Goal: Task Accomplishment & Management: Use online tool/utility

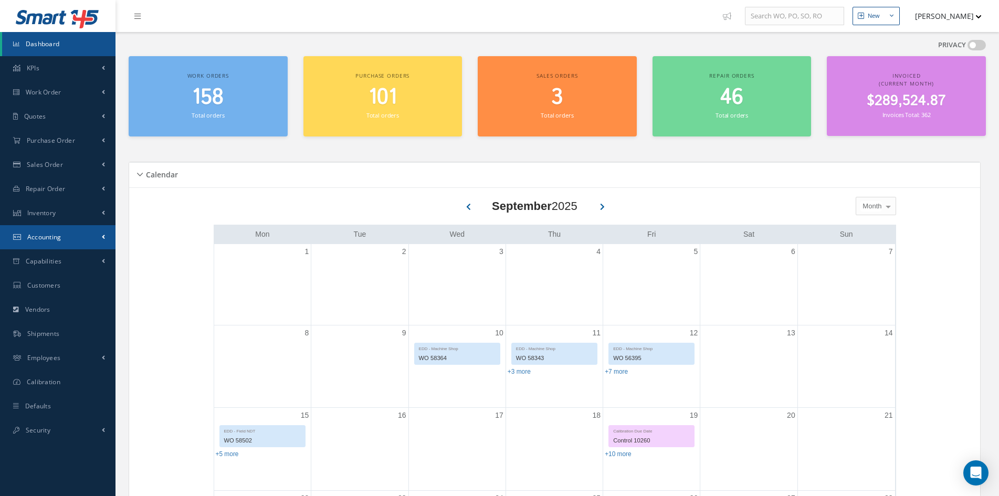
click at [56, 237] on span "Accounting" at bounding box center [44, 237] width 34 height 9
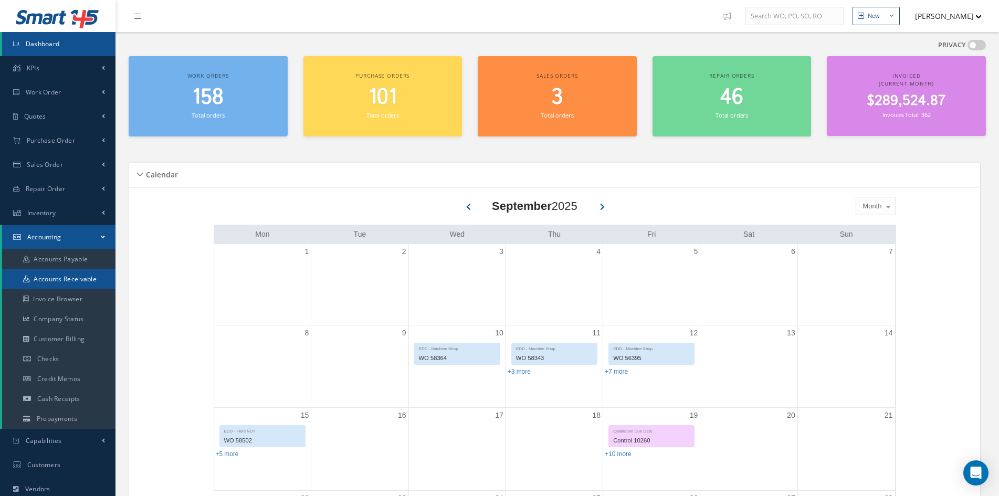
click at [57, 275] on link "Accounts Receivable" at bounding box center [58, 279] width 113 height 20
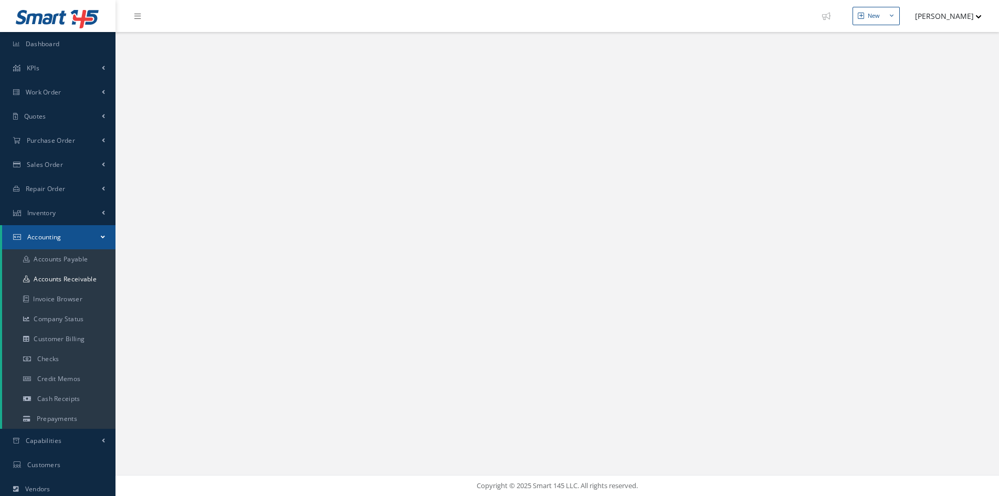
select select "25"
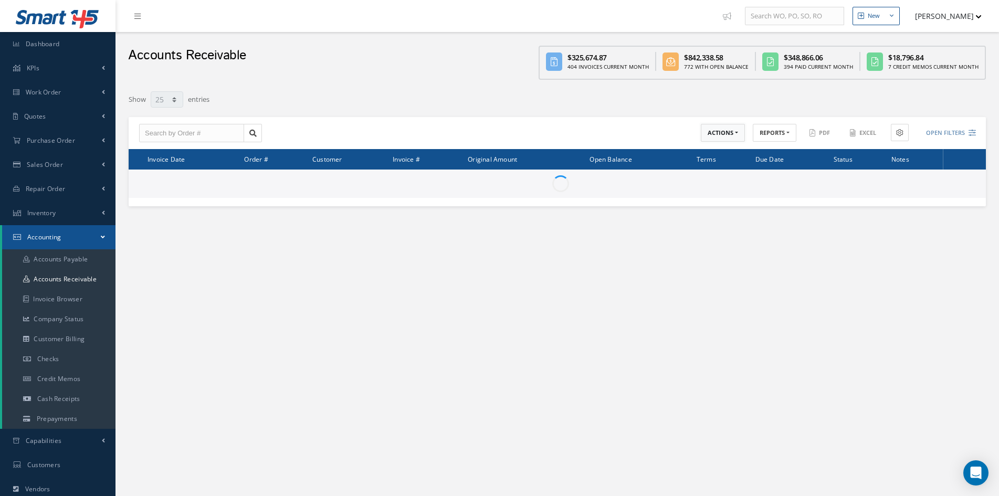
click at [714, 137] on button "ACTIONS" at bounding box center [723, 133] width 44 height 18
click at [771, 132] on button "REPORTS" at bounding box center [775, 133] width 44 height 18
click at [765, 148] on link "A/R Aging" at bounding box center [795, 150] width 84 height 14
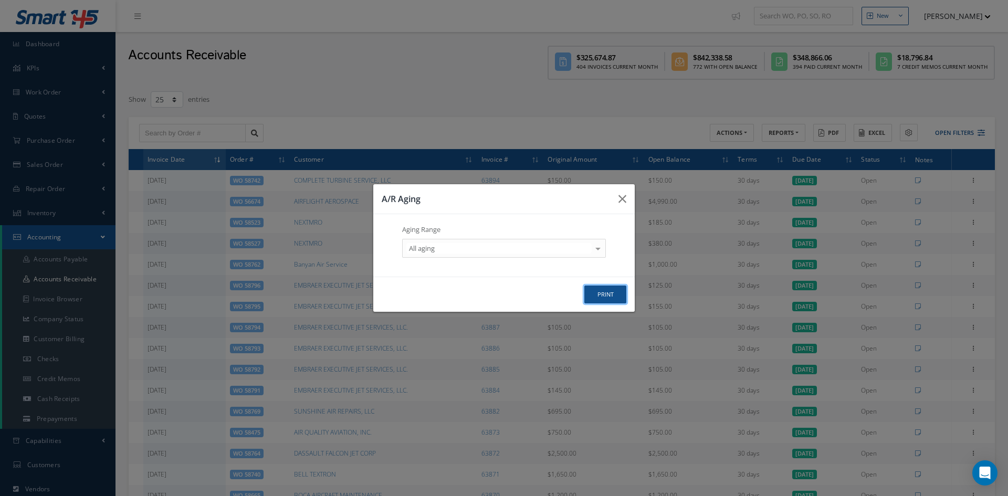
click at [606, 295] on button "print" at bounding box center [605, 295] width 42 height 18
